Goal: Task Accomplishment & Management: Complete application form

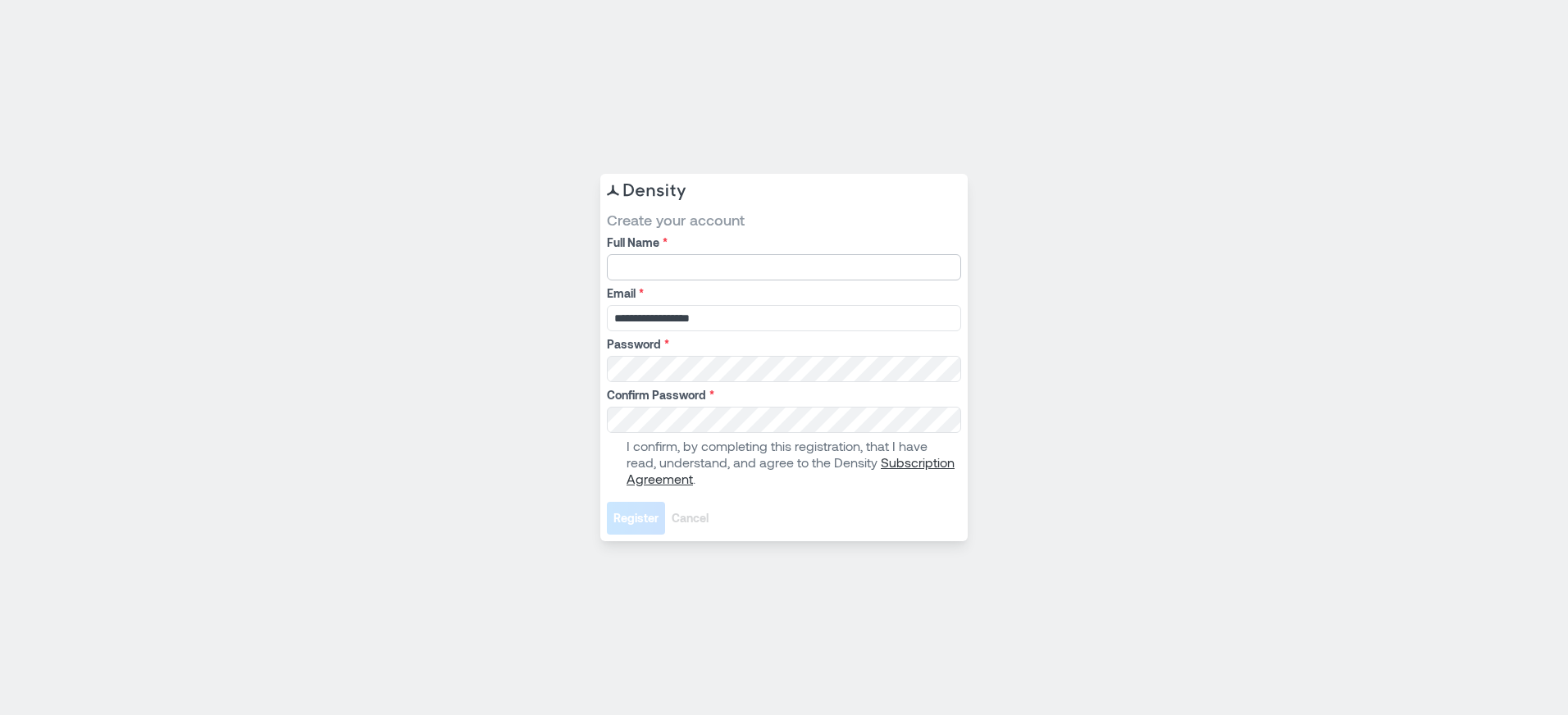
click at [643, 266] on input "Full Name *" at bounding box center [784, 267] width 354 height 26
type input "**********"
click at [0, 714] on com-1password-button at bounding box center [0, 715] width 0 height 0
click at [617, 459] on span at bounding box center [613, 463] width 13 height 13
click at [638, 516] on span "Register" at bounding box center [636, 518] width 46 height 16
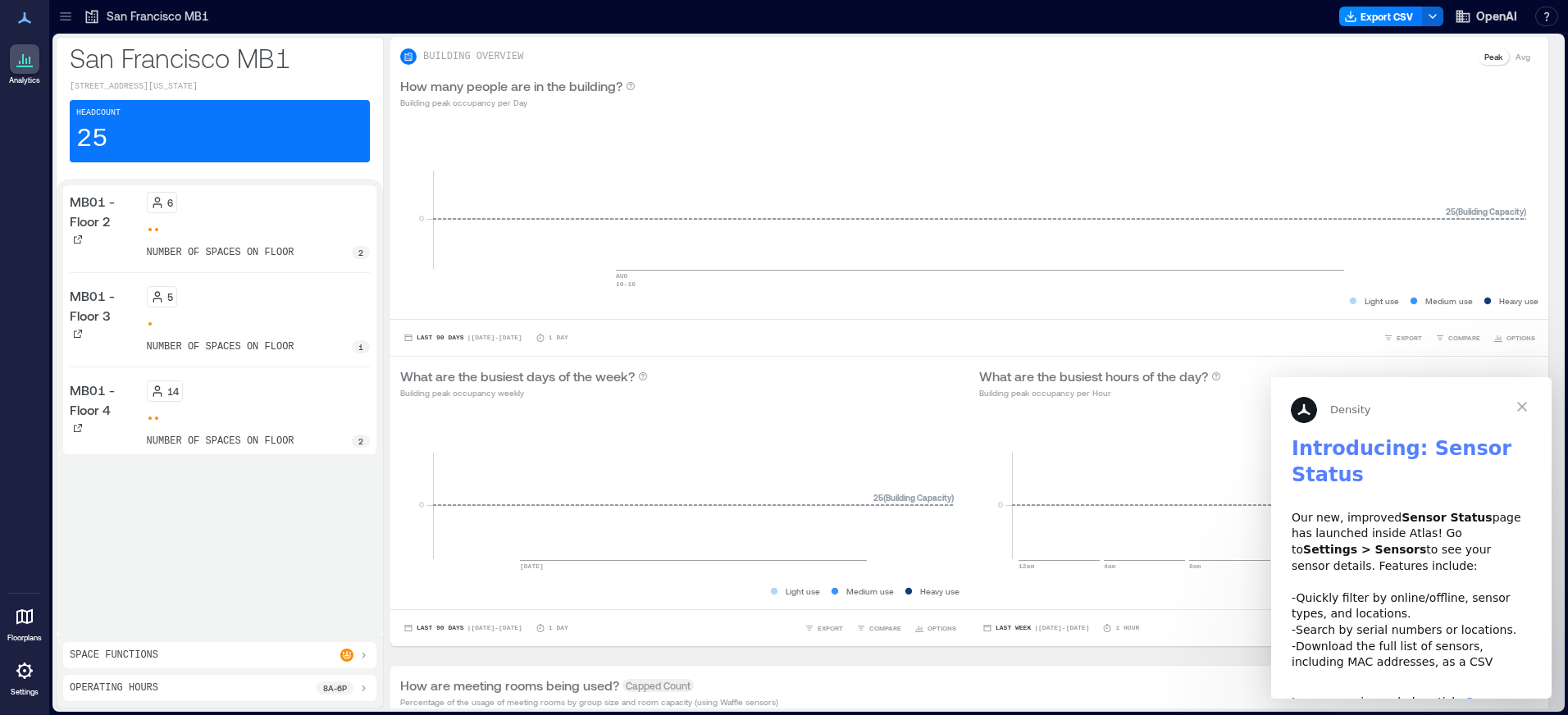
click at [207, 571] on div "MB01 - Floor 2 6 number of spaces on floor 2 MB01 - Floor 3 5 number of spaces …" at bounding box center [220, 406] width 313 height 444
click at [702, 55] on div "BUILDING OVERVIEW Peak Avg" at bounding box center [969, 56] width 1139 height 20
drag, startPoint x: 1404, startPoint y: 538, endPoint x: 1407, endPoint y: 571, distance: 33.1
click at [1407, 571] on div "Our new, improved Sensor Status page has launched inside Atlas! Go to Settings …" at bounding box center [1411, 590] width 240 height 160
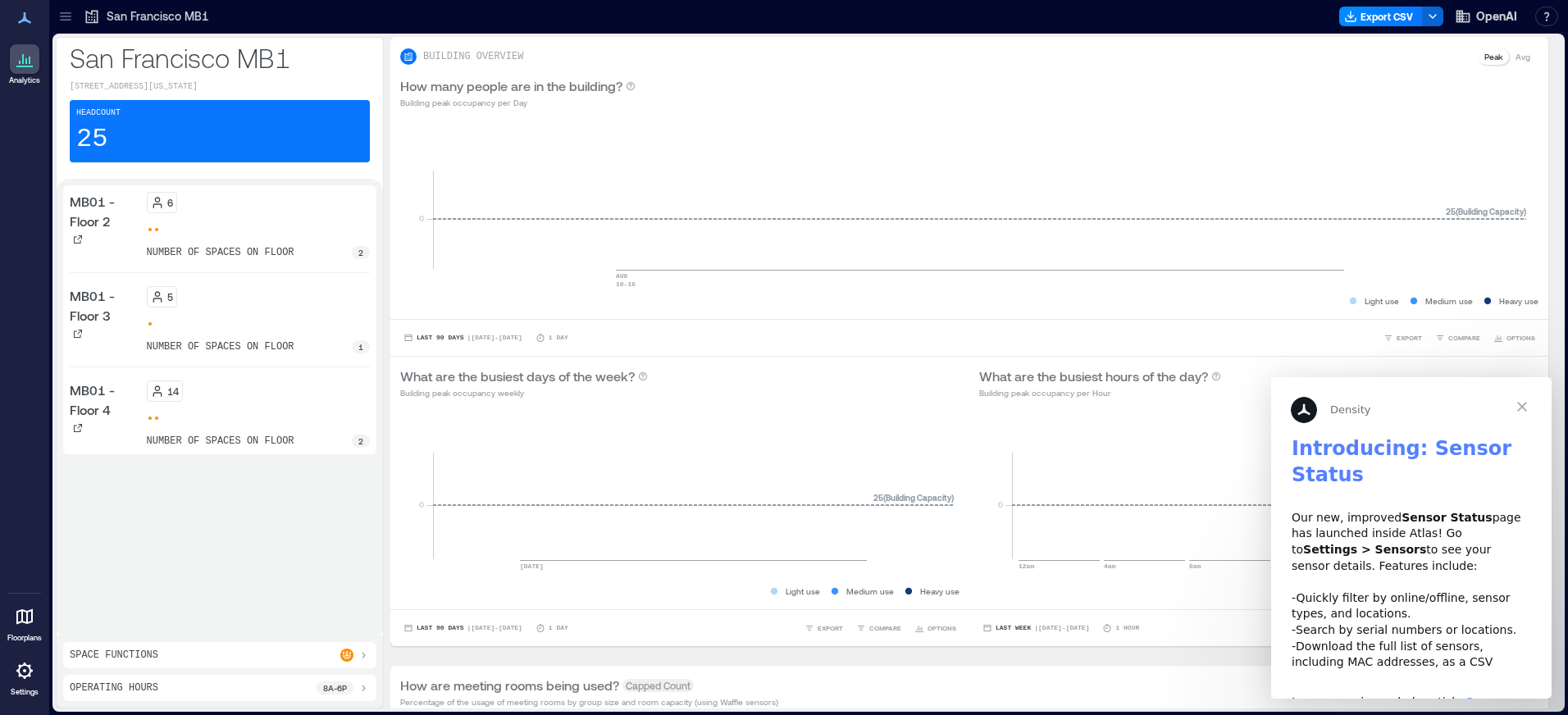
click at [1522, 403] on span "Close" at bounding box center [1522, 406] width 59 height 59
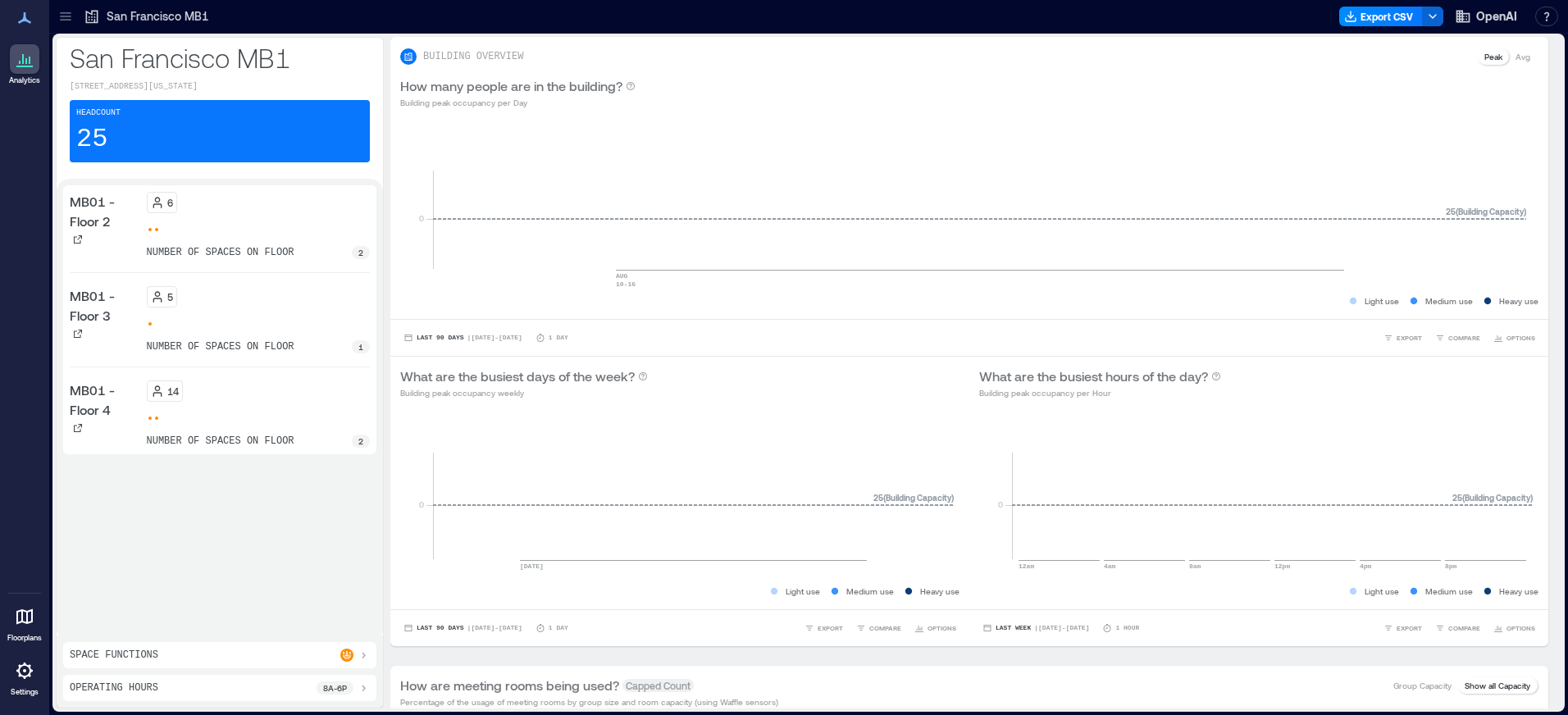
click at [244, 538] on div "MB01 - Floor 2 6 number of spaces on floor 2 MB01 - Floor 3 5 number of spaces …" at bounding box center [220, 406] width 313 height 444
click at [235, 227] on div "6 number of spaces on floor 2" at bounding box center [259, 226] width 224 height 67
click at [357, 259] on div "2" at bounding box center [361, 252] width 18 height 13
click at [65, 15] on icon at bounding box center [66, 16] width 16 height 16
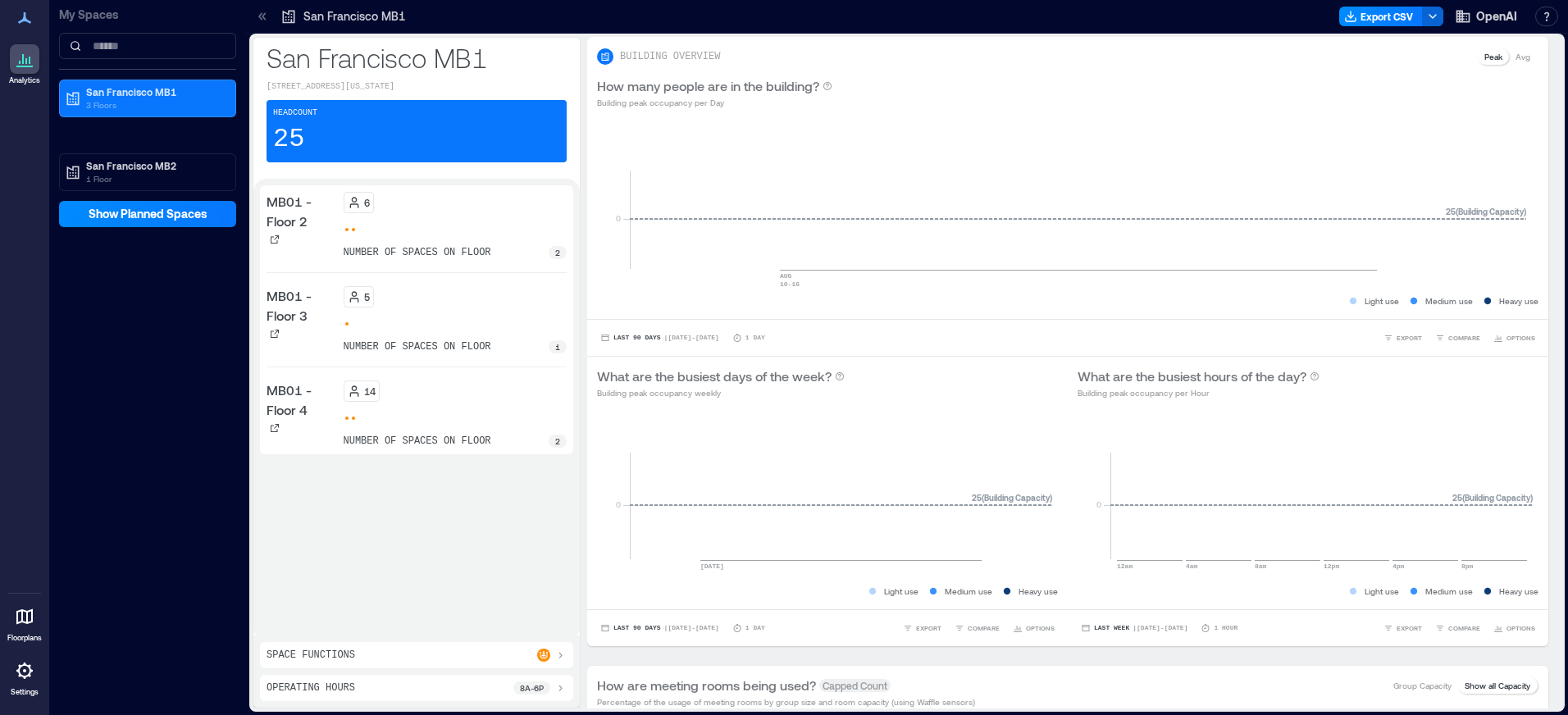
click at [153, 230] on div "My Spaces San Francisco MB1 3 Floors San Francisco MB2 1 Floor Show Planned Spa…" at bounding box center [148, 357] width 197 height 715
click at [116, 89] on p "San Francisco MB1" at bounding box center [155, 92] width 138 height 13
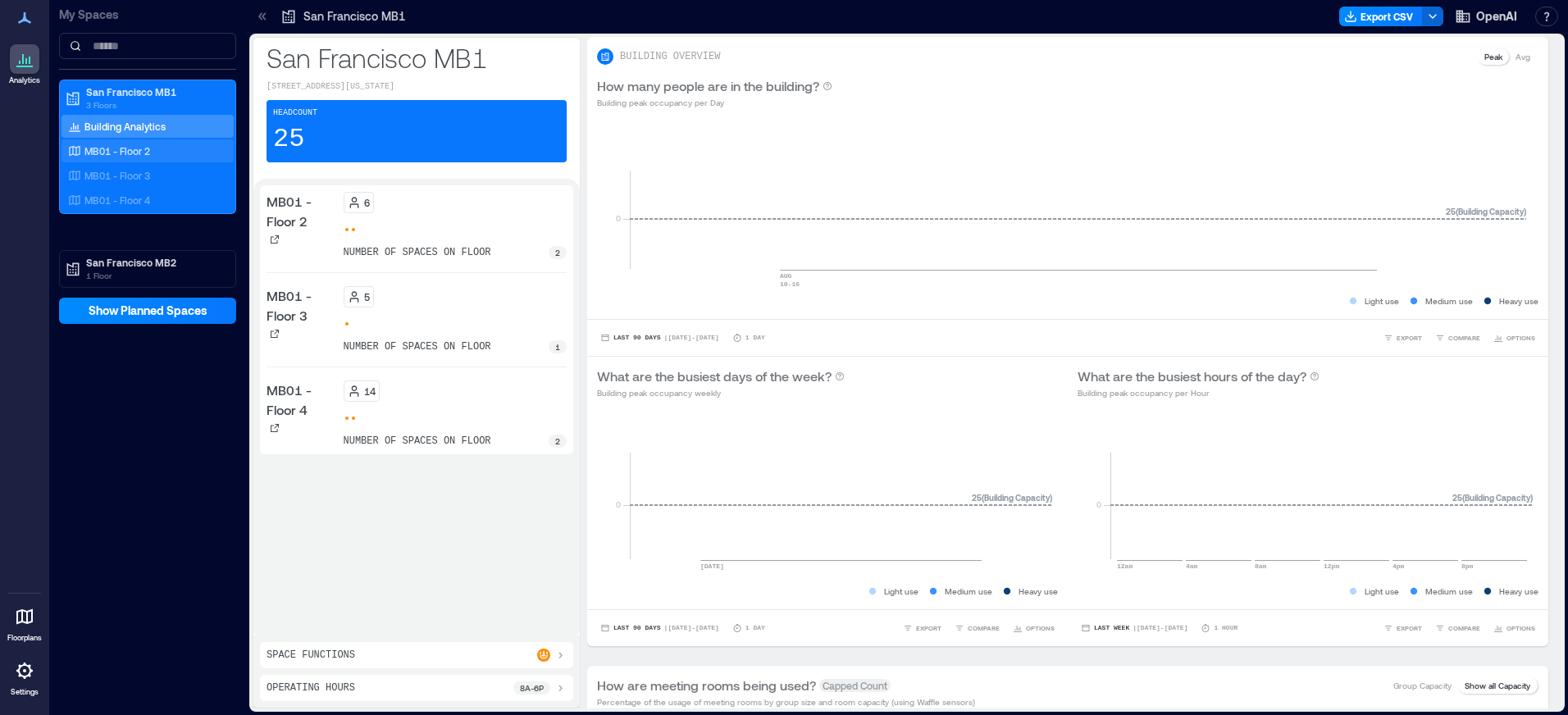
click at [132, 155] on p "MB01 - Floor 2" at bounding box center [118, 150] width 66 height 13
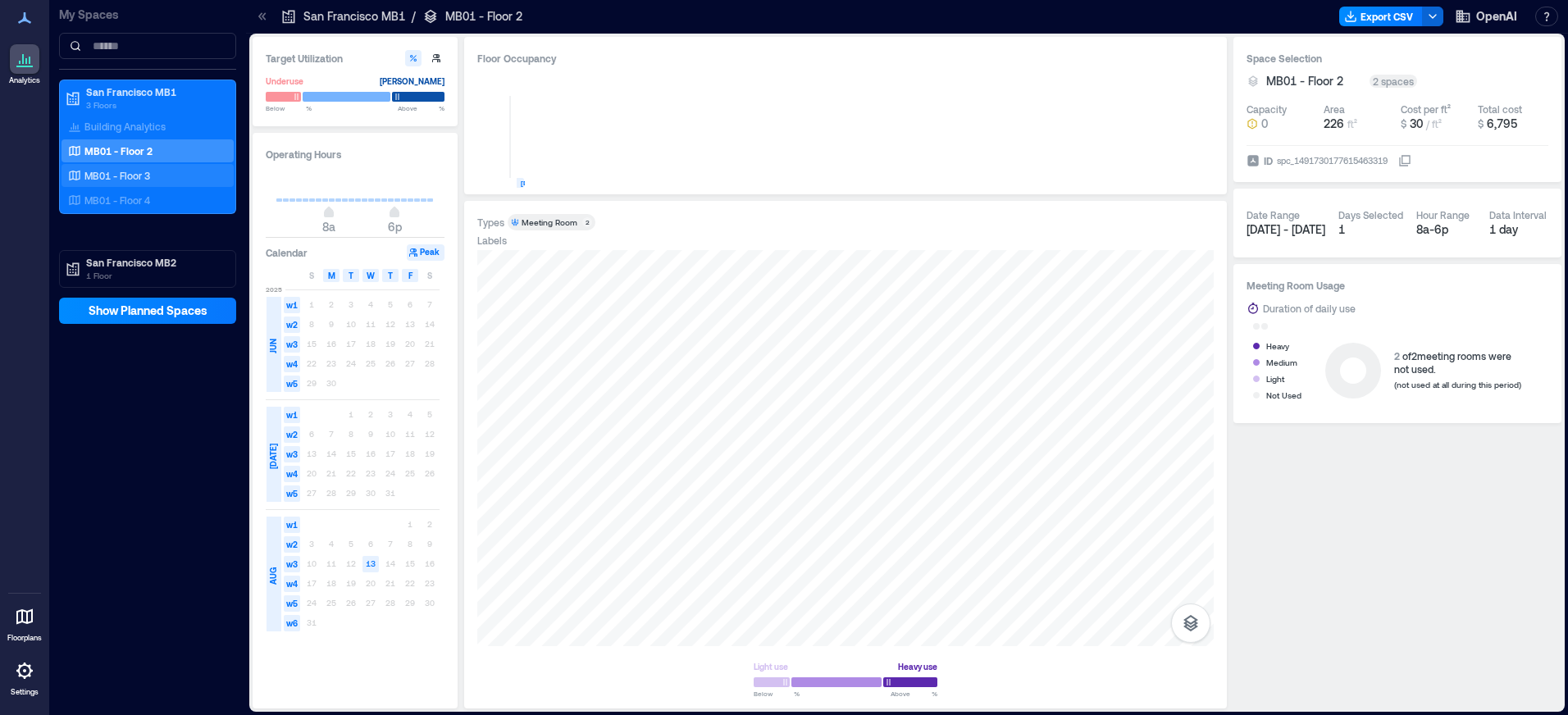
click at [149, 174] on p "MB01 - Floor 3" at bounding box center [118, 175] width 66 height 13
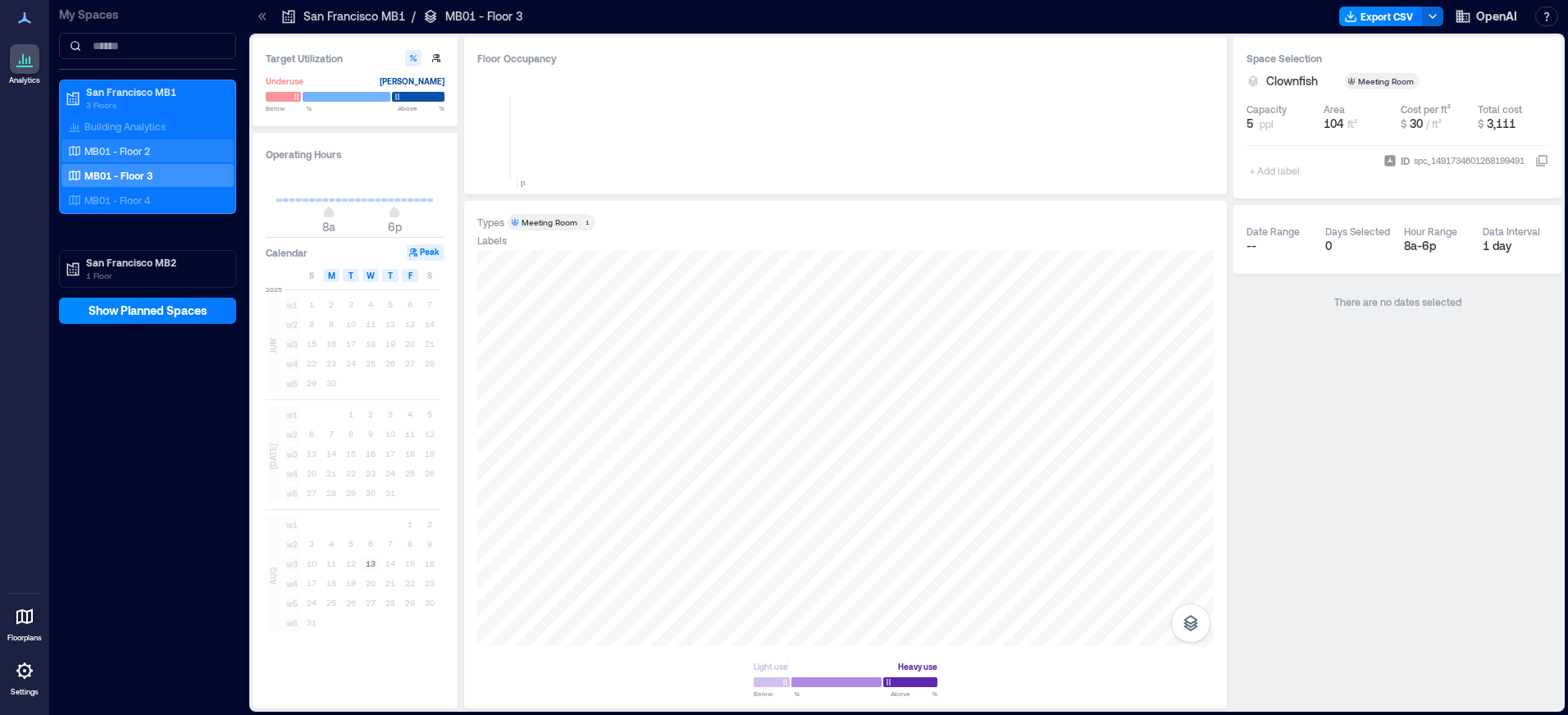
click at [149, 152] on p "MB01 - Floor 2" at bounding box center [118, 150] width 66 height 13
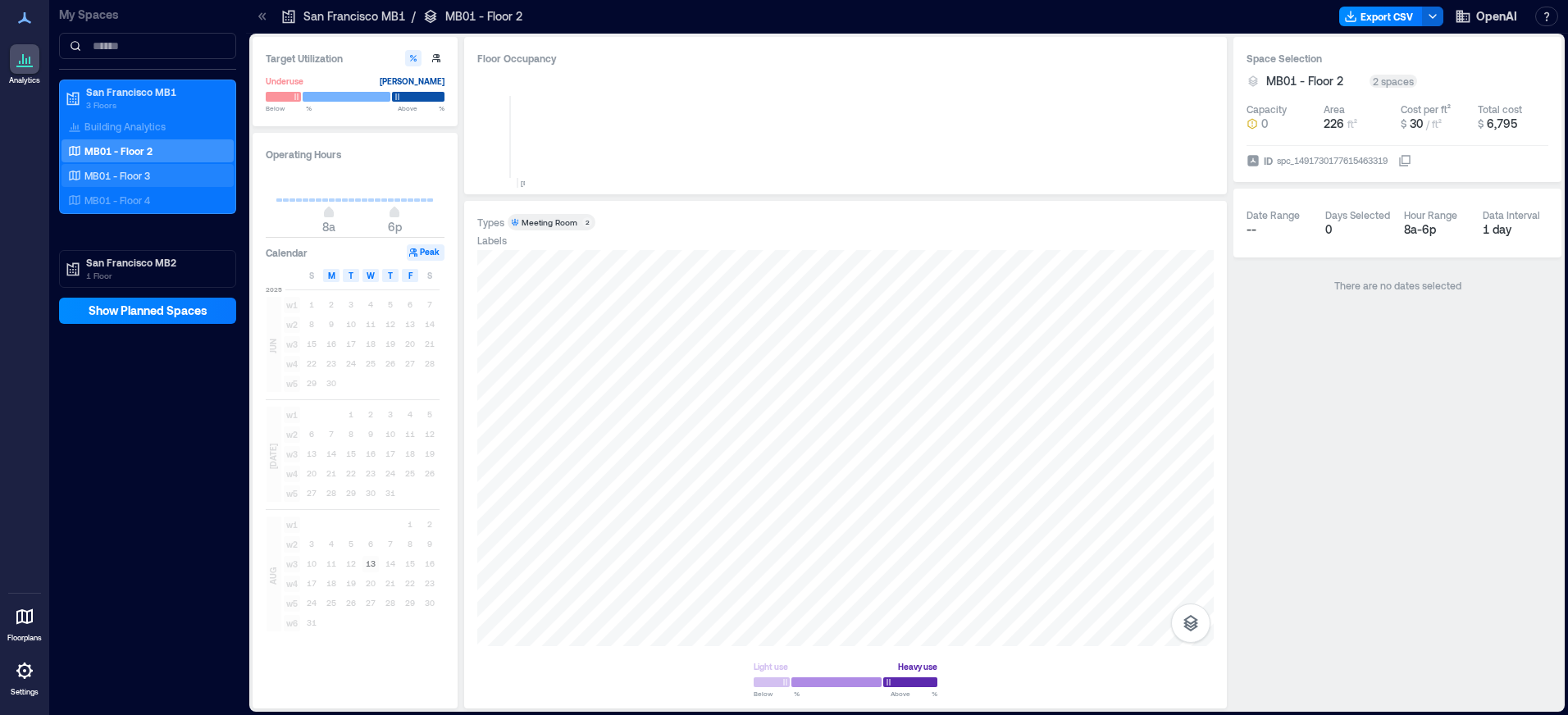
click at [148, 171] on p "MB01 - Floor 3" at bounding box center [118, 175] width 66 height 13
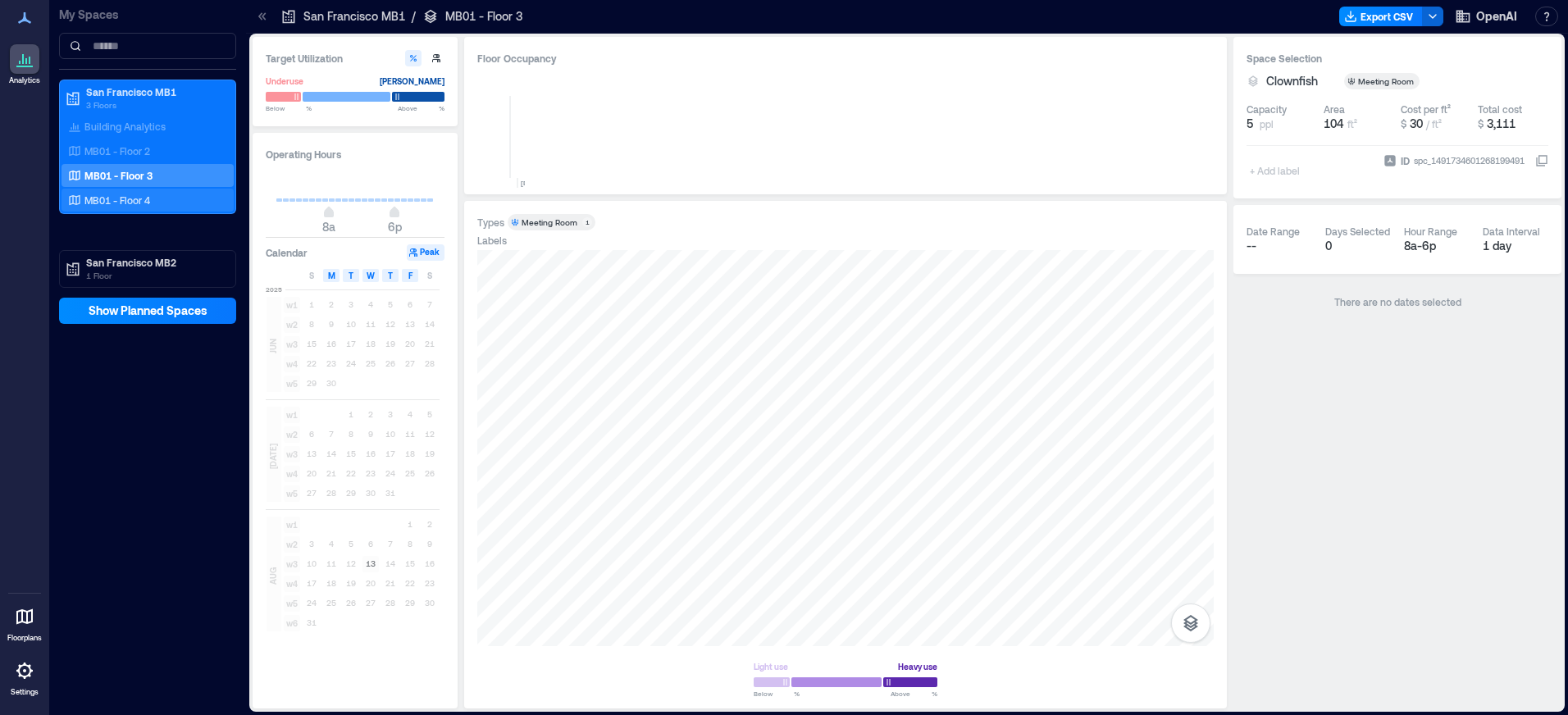
click at [150, 199] on p "MB01 - Floor 4" at bounding box center [118, 199] width 66 height 13
